Goal: Navigation & Orientation: Find specific page/section

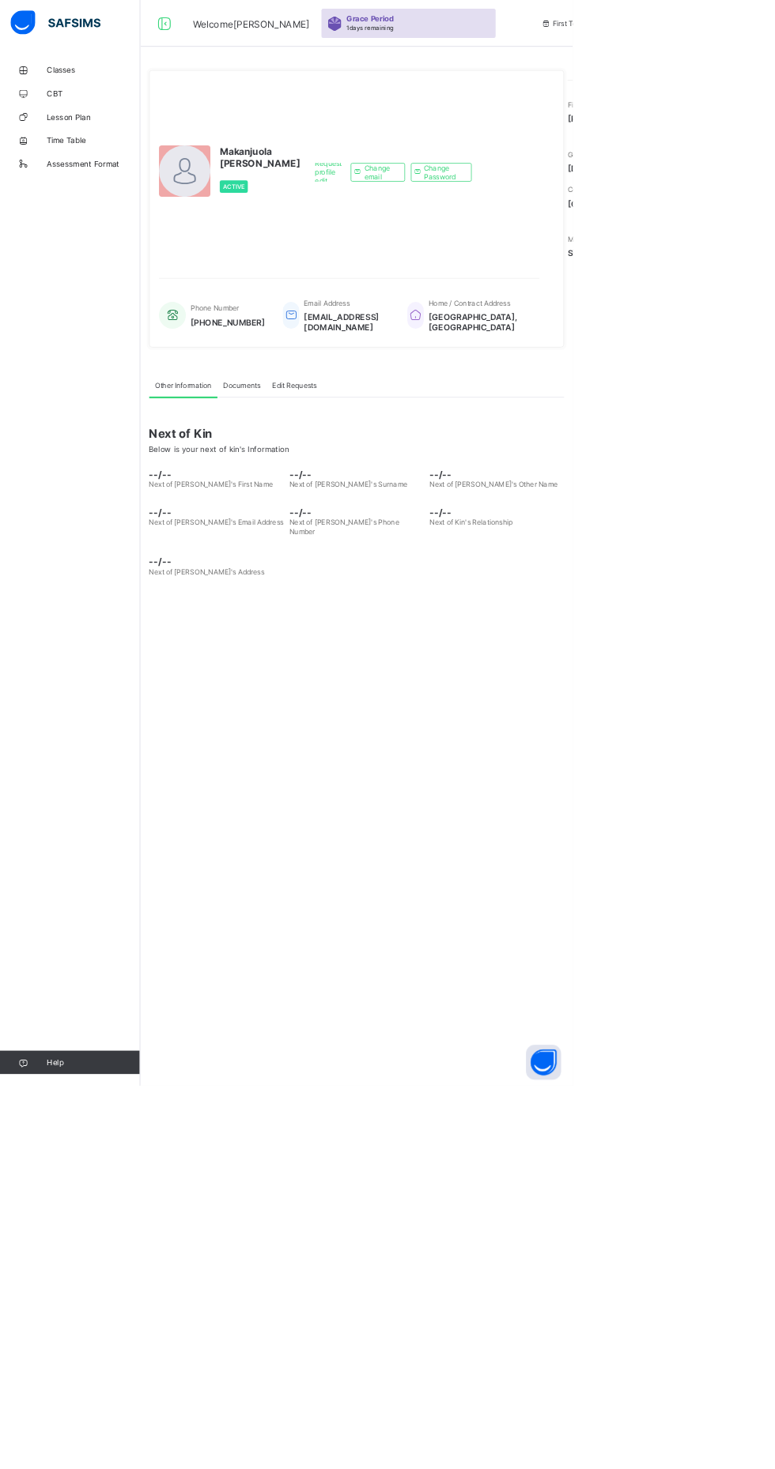
click at [93, 158] on span "Lesson Plan" at bounding box center [126, 158] width 126 height 13
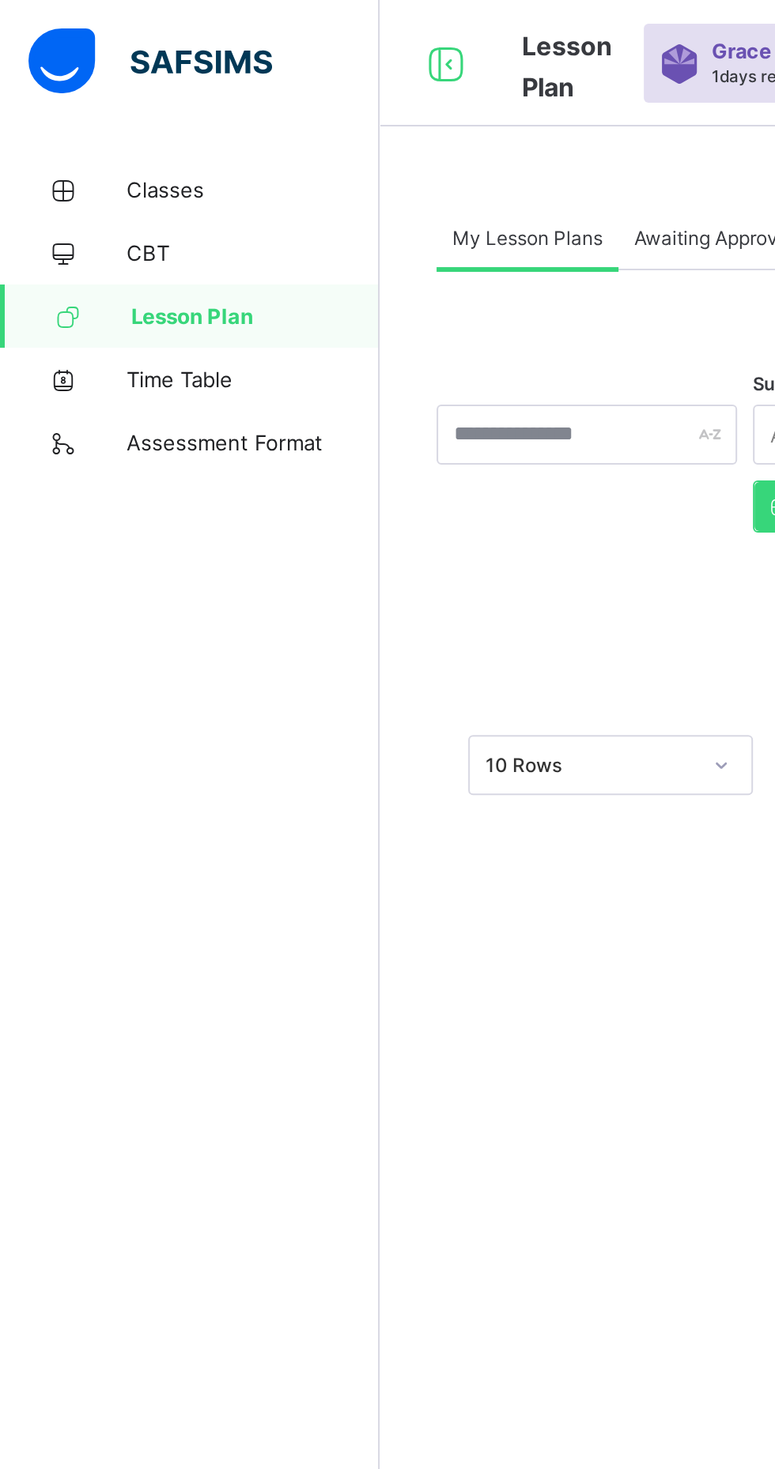
click at [101, 92] on span "Classes" at bounding box center [126, 95] width 126 height 13
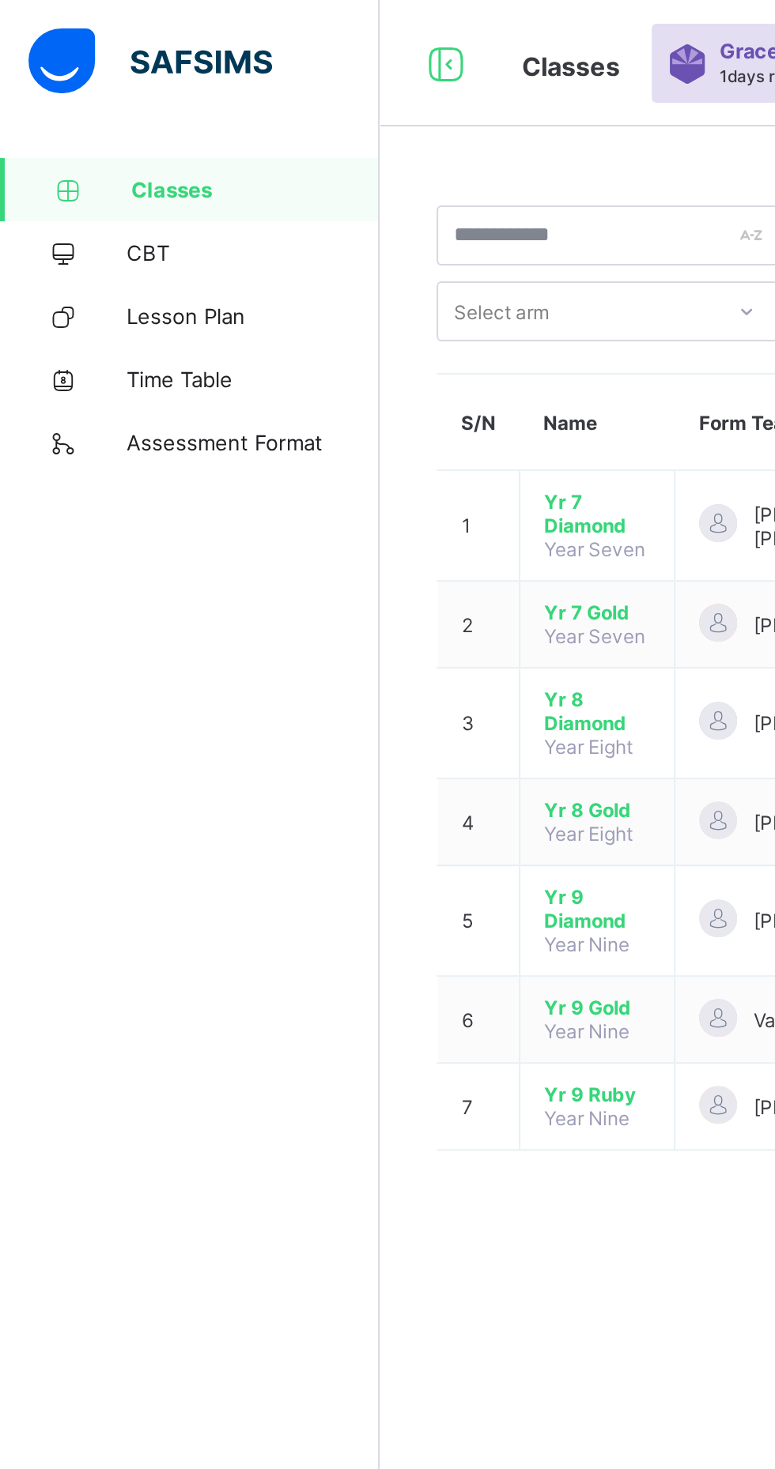
click at [301, 264] on span "Yr 7 Diamond" at bounding box center [298, 257] width 53 height 24
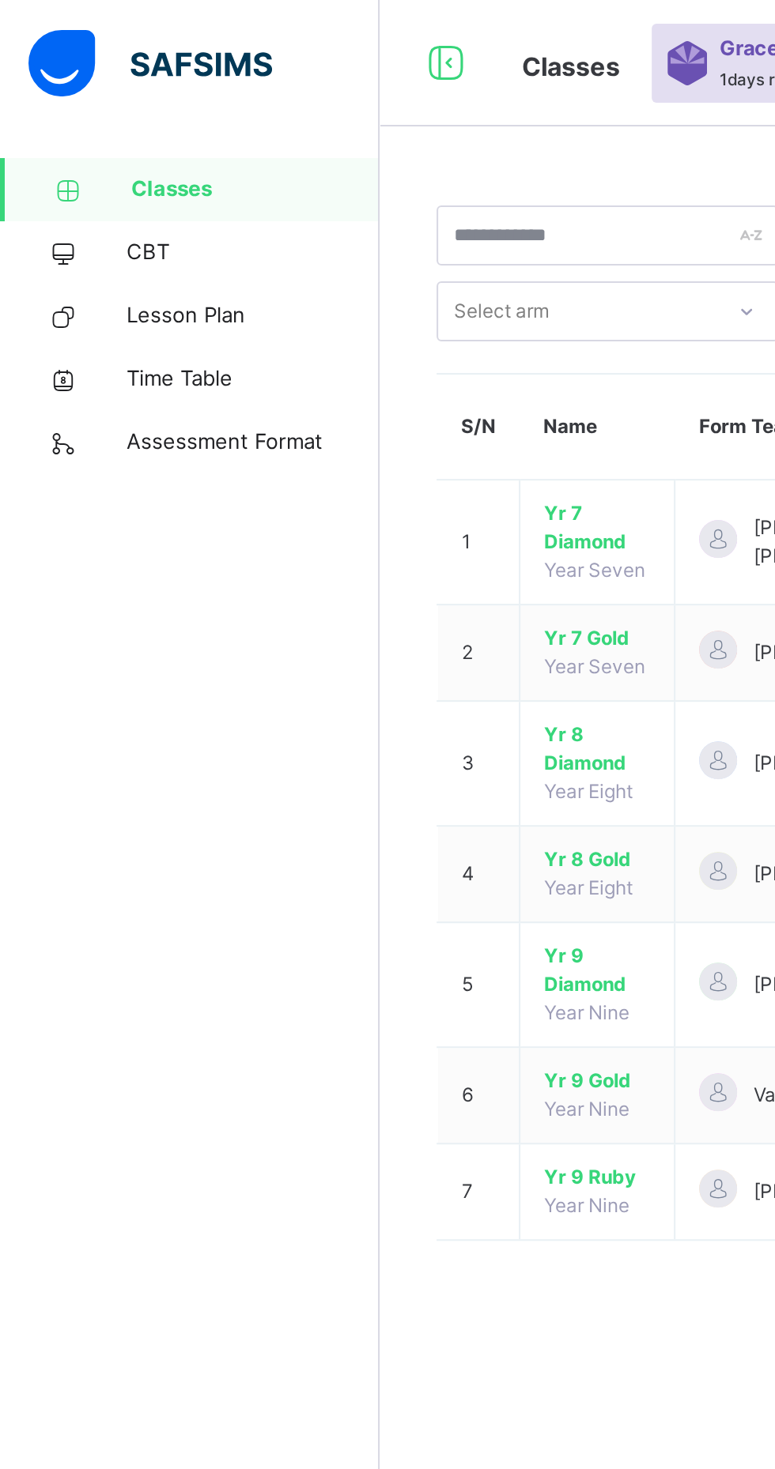
click at [140, 222] on span "Assessment Format" at bounding box center [126, 221] width 126 height 16
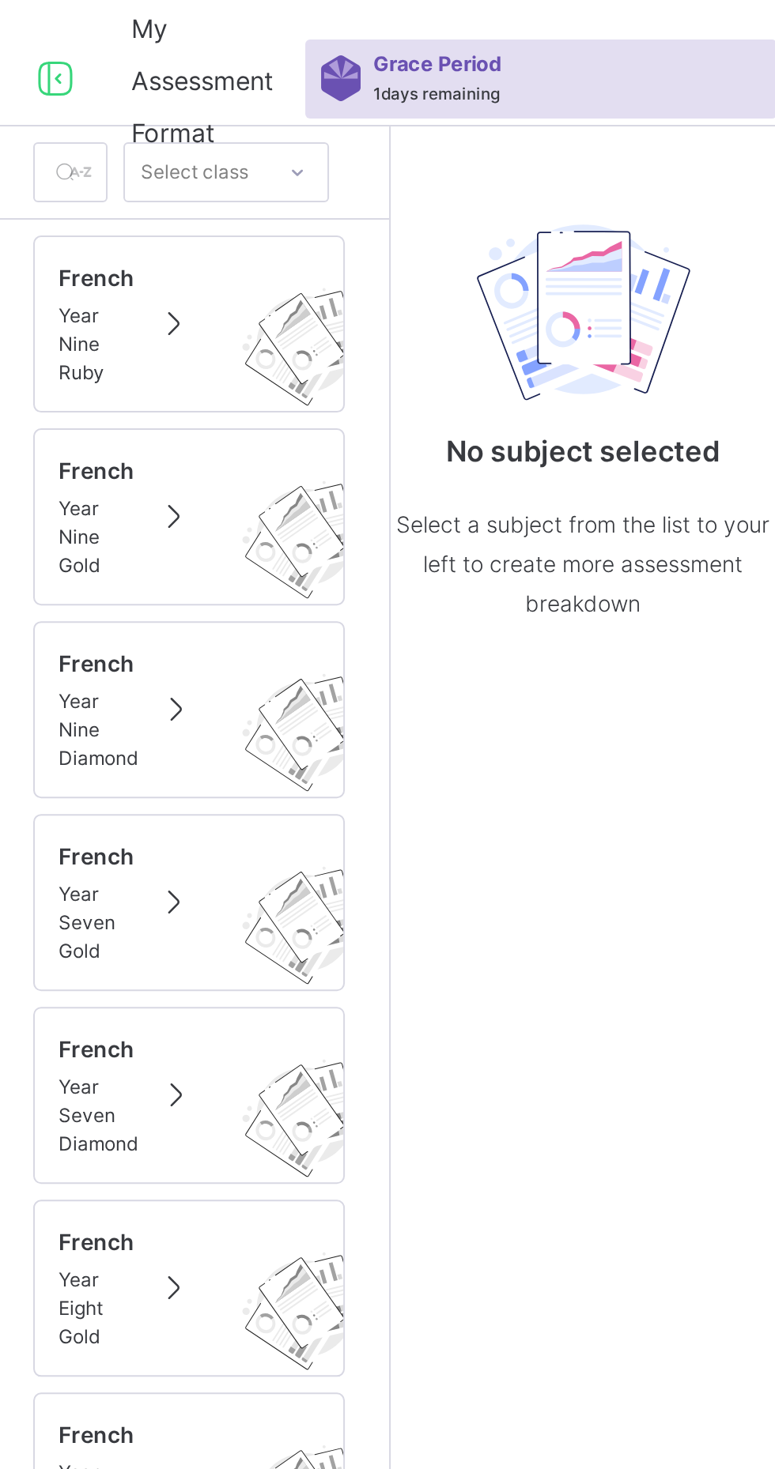
click at [265, 175] on div "French Year Nine Ruby" at bounding box center [289, 161] width 130 height 63
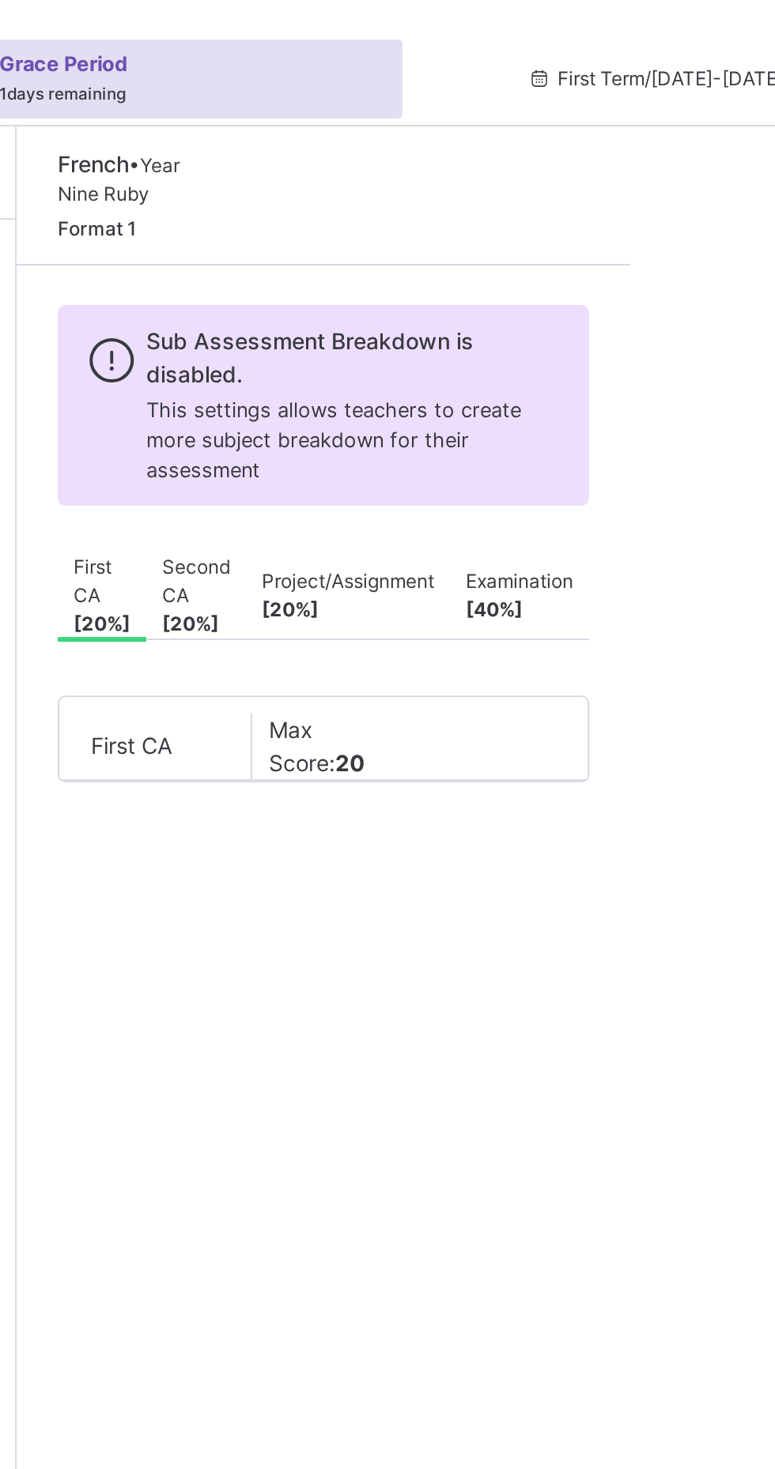
click at [483, 277] on span "Second CA [ 20 %]" at bounding box center [480, 298] width 34 height 43
click at [580, 284] on span "Project/Assignment [ 20 %]" at bounding box center [556, 298] width 86 height 28
